Goal: Information Seeking & Learning: Learn about a topic

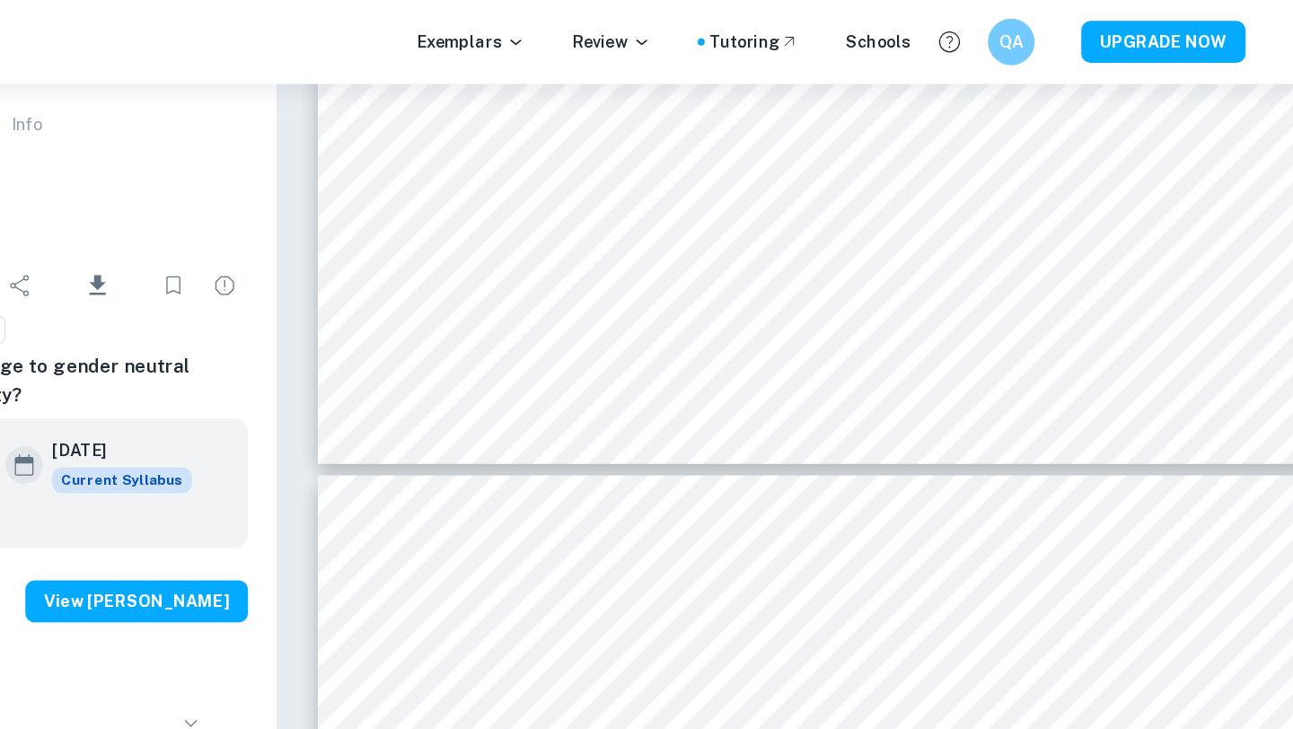
scroll to position [5302, 0]
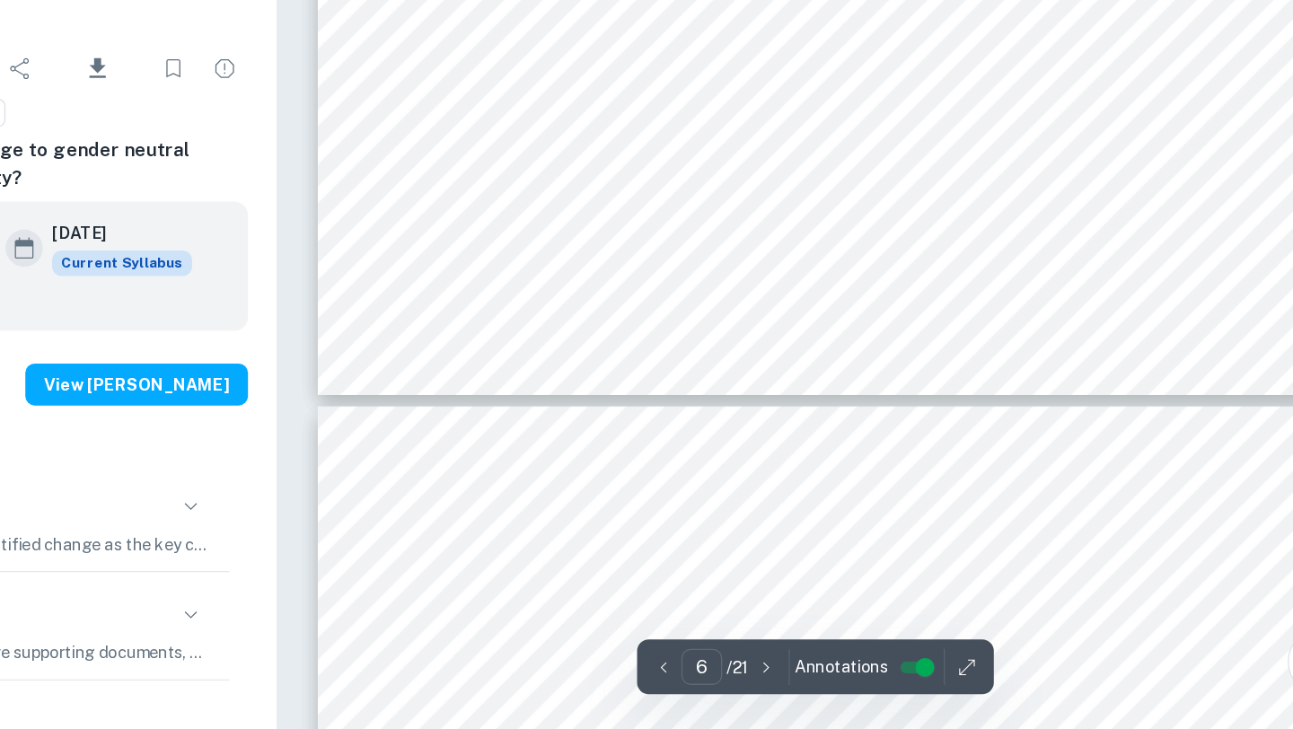
type input "7"
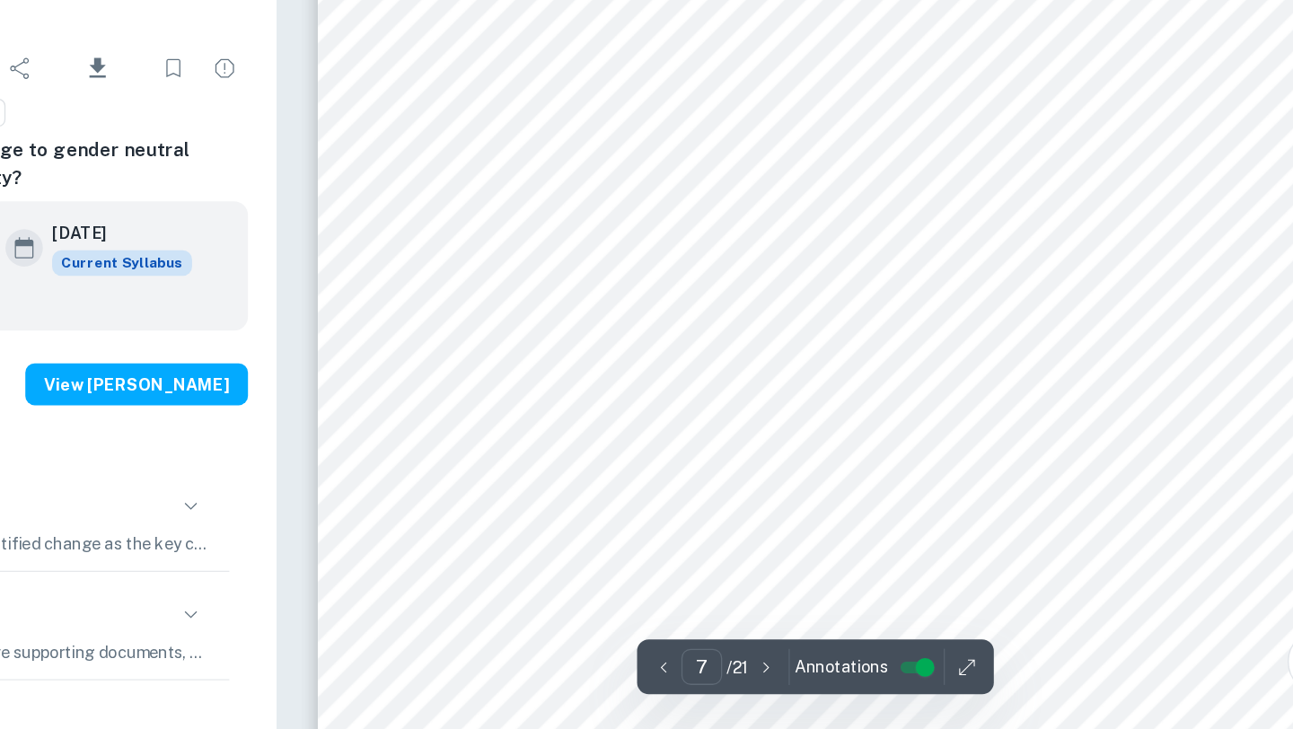
scroll to position [6864, 0]
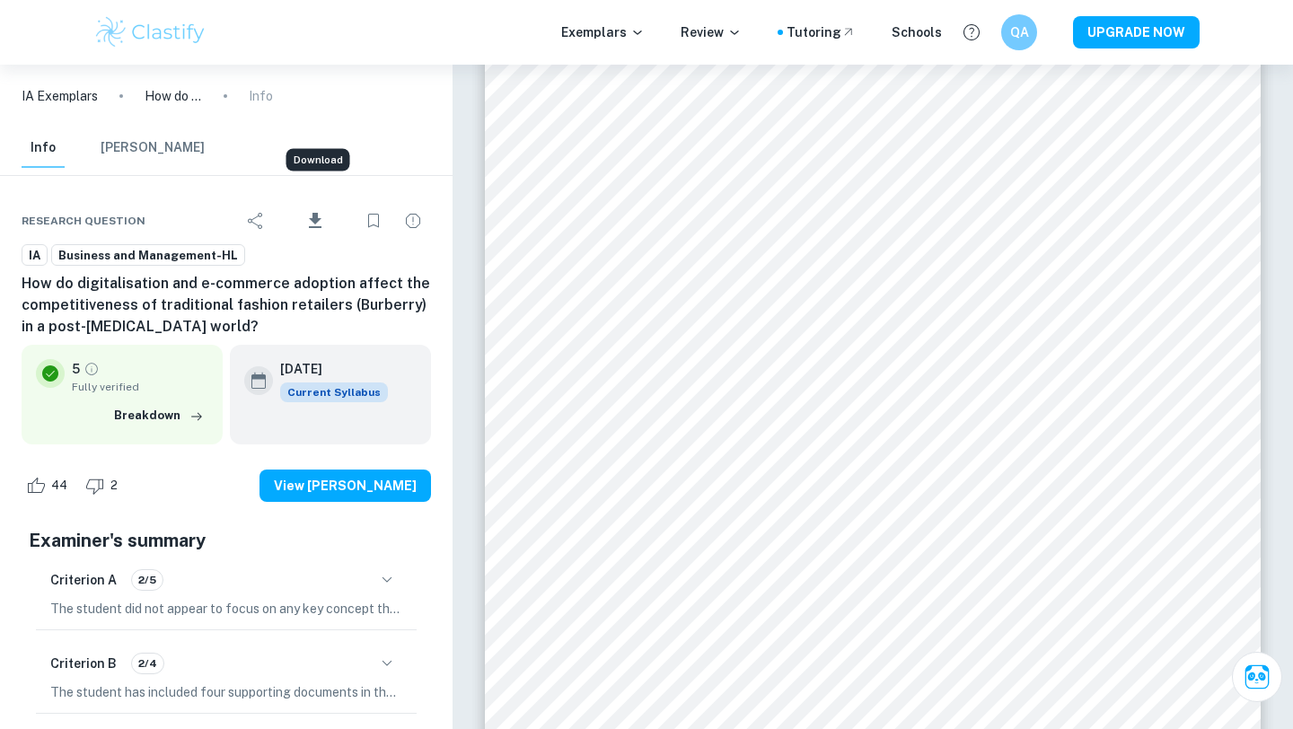
scroll to position [108, 0]
